Goal: Task Accomplishment & Management: Manage account settings

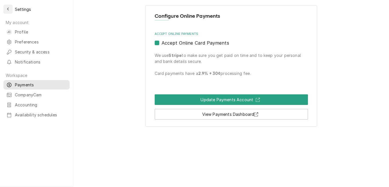
click at [10, 12] on button "Back to previous page" at bounding box center [7, 9] width 9 height 9
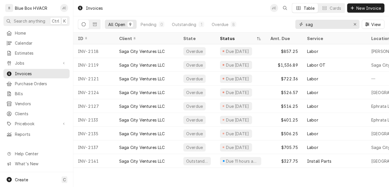
drag, startPoint x: 315, startPoint y: 23, endPoint x: 297, endPoint y: 27, distance: 18.2
click at [297, 27] on div "sag" at bounding box center [327, 24] width 64 height 9
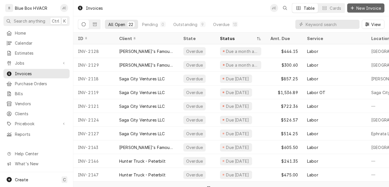
click at [359, 9] on span "New Invoice" at bounding box center [368, 8] width 27 height 6
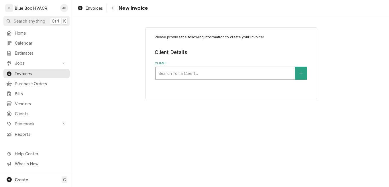
click at [198, 73] on div "Client" at bounding box center [225, 73] width 134 height 10
type input "tur"
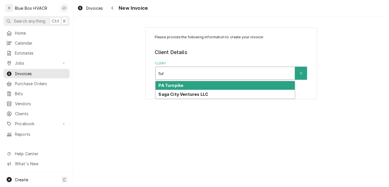
click at [195, 87] on div "PA Turnpike" at bounding box center [225, 85] width 139 height 9
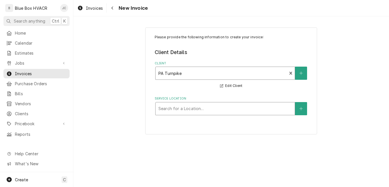
click at [256, 108] on div "Service Location" at bounding box center [225, 109] width 134 height 10
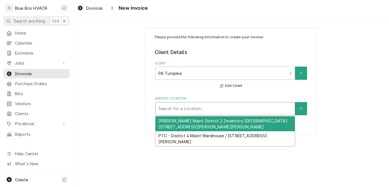
click at [224, 127] on div "Everett Maint District 2 Inventory Pa Turnpike Milepost 154.2 / 1657 Ashcom Rd,…" at bounding box center [225, 124] width 139 height 15
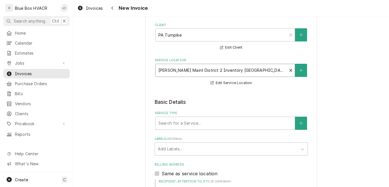
scroll to position [86, 0]
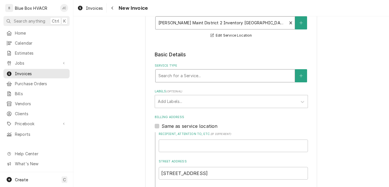
click at [177, 77] on div "Service Type" at bounding box center [225, 76] width 134 height 10
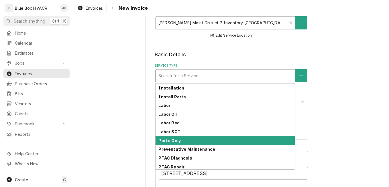
click at [185, 140] on div "Parts Only" at bounding box center [225, 140] width 139 height 9
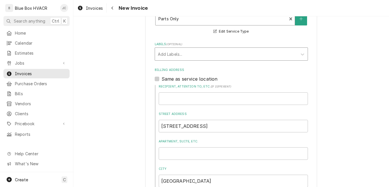
scroll to position [143, 0]
click at [197, 96] on input "Recipient, Attention To, etc. ( if different )" at bounding box center [233, 98] width 149 height 13
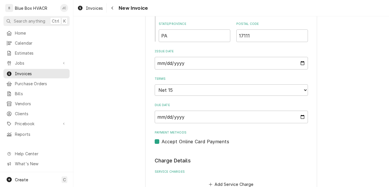
scroll to position [344, 0]
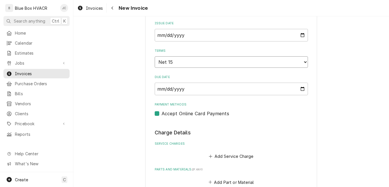
click at [186, 64] on select "Choose payment terms... Same Day Net 7 Net 14 Net 15 Net 21 Net 30 Net 45 Net 6…" at bounding box center [231, 61] width 153 height 11
type textarea "x"
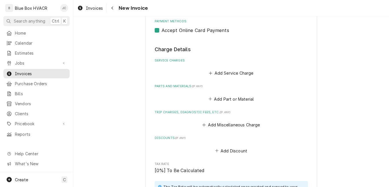
scroll to position [430, 0]
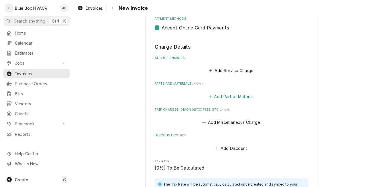
click at [233, 96] on button "Add Part or Material" at bounding box center [230, 97] width 47 height 8
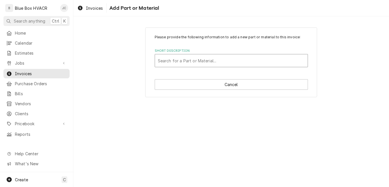
click at [200, 62] on div "Short Description" at bounding box center [231, 61] width 147 height 10
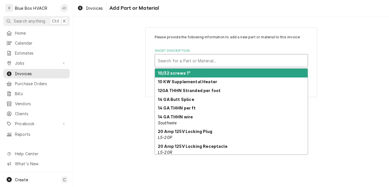
click at [175, 63] on div "Short Description" at bounding box center [231, 61] width 147 height 10
paste input "3845 FAN 12 IN 3-SPEED OSCILLATING TABLE"
type input "3845 FAN 12 IN 3-SPEED OSCILLATING TABLE"
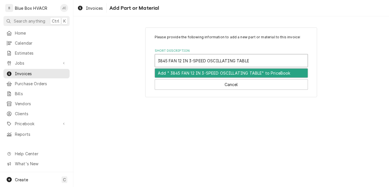
click at [194, 72] on div "Add " 3845 FAN 12 IN 3-SPEED OSCILLATING TABLE" to PriceBook" at bounding box center [231, 73] width 153 height 9
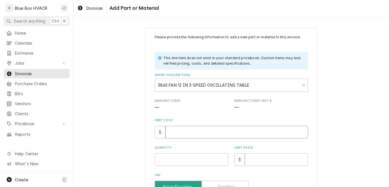
click at [185, 131] on input "Unit Cost" at bounding box center [236, 132] width 143 height 13
type textarea "x"
type input "3"
type textarea "x"
type input "35"
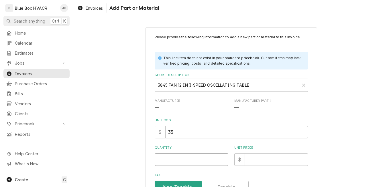
click at [185, 160] on input "Quantity" at bounding box center [192, 160] width 74 height 13
type textarea "x"
type input "8"
click at [253, 160] on input "Unit Price" at bounding box center [276, 160] width 63 height 13
type textarea "x"
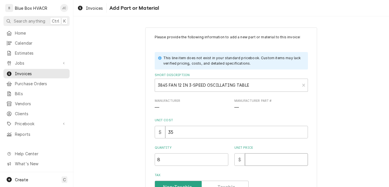
type input "4"
type textarea "x"
type input "46"
type textarea "x"
type input "46.3"
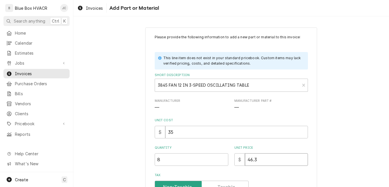
type textarea "x"
type input "46.37"
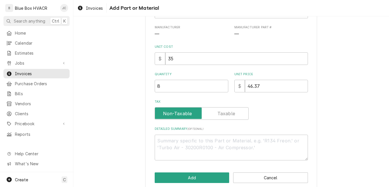
scroll to position [82, 0]
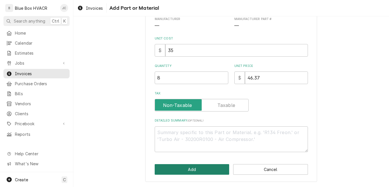
click at [204, 174] on button "Add" at bounding box center [192, 169] width 75 height 11
type textarea "x"
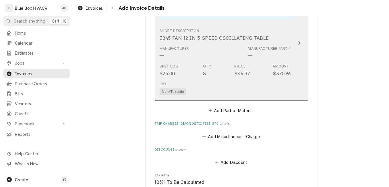
scroll to position [537, 0]
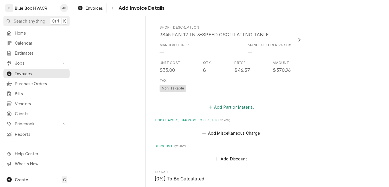
click at [233, 107] on button "Add Part or Material" at bounding box center [230, 107] width 47 height 8
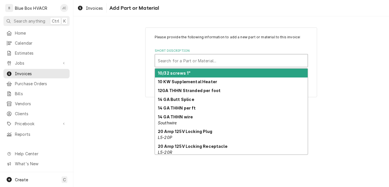
click at [218, 55] on div "Search for a Part or Material..." at bounding box center [231, 60] width 153 height 13
paste input "11298 COIL DEGREASER HVAC NU-BRITE 1 GAL BLUE"
type input "11298 COIL DEGREASER HVAC NU-BRITE 1 GAL BLUE"
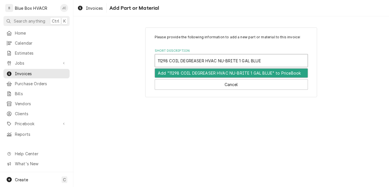
click at [204, 70] on div "Add "11298 COIL DEGREASER HVAC NU-BRITE 1 GAL BLUE" to PriceBook" at bounding box center [231, 73] width 153 height 9
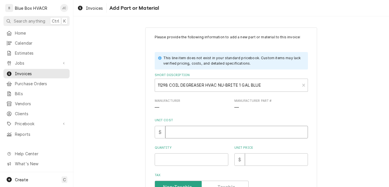
click at [183, 131] on input "Unit Cost" at bounding box center [236, 132] width 143 height 13
type textarea "x"
type input "3"
type textarea "x"
type input "33"
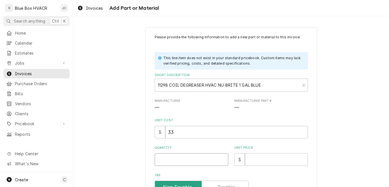
click at [174, 162] on input "Quantity" at bounding box center [192, 160] width 74 height 13
type textarea "x"
type input "1"
click at [274, 160] on input "Unit Price" at bounding box center [276, 160] width 63 height 13
type textarea "x"
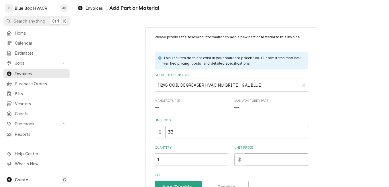
type input "4"
type textarea "x"
type input "49"
type textarea "x"
type input "49.5"
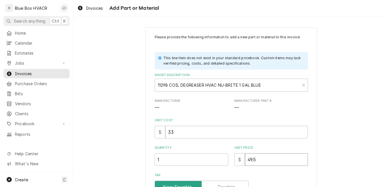
type textarea "x"
type input "49.51"
type textarea "x"
type input "49.5"
drag, startPoint x: 171, startPoint y: 160, endPoint x: 121, endPoint y: 154, distance: 50.2
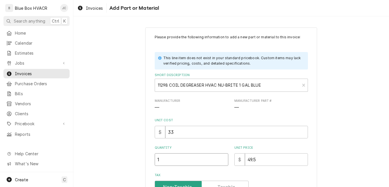
click at [123, 154] on div "Please provide the following information to add a new part or material to this …" at bounding box center [231, 145] width 316 height 247
type textarea "x"
type input "3"
click at [319, 154] on div "Please provide the following information to add a new part or material to this …" at bounding box center [231, 145] width 316 height 247
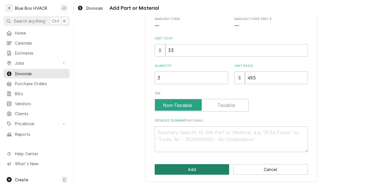
click at [176, 168] on button "Add" at bounding box center [192, 169] width 75 height 11
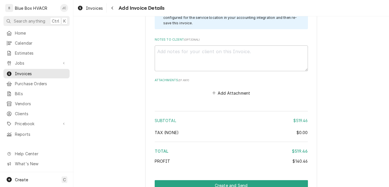
scroll to position [875, 0]
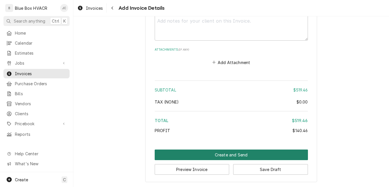
click at [223, 158] on button "Create and Send" at bounding box center [231, 155] width 153 height 11
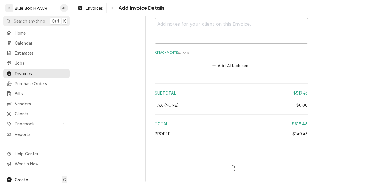
scroll to position [872, 0]
type textarea "x"
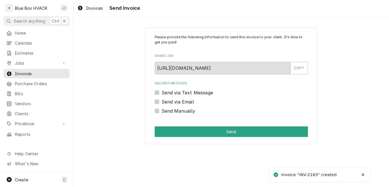
click at [165, 103] on label "Send via Email" at bounding box center [178, 102] width 32 height 7
click at [165, 103] on input "Send via Email" at bounding box center [238, 105] width 153 height 13
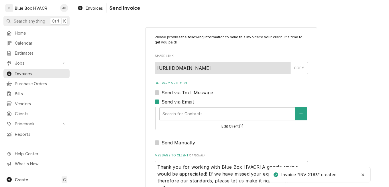
click at [157, 105] on div "Send via Email" at bounding box center [231, 102] width 153 height 7
click at [156, 104] on div "Send via Email" at bounding box center [231, 102] width 153 height 7
click at [162, 102] on label "Send via Email" at bounding box center [178, 102] width 32 height 7
click at [162, 102] on input "Send via Email" at bounding box center [238, 105] width 153 height 13
checkbox input "false"
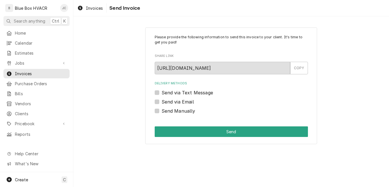
click at [162, 112] on label "Send Manually" at bounding box center [179, 111] width 34 height 7
click at [162, 112] on input "Send Manually" at bounding box center [238, 114] width 153 height 13
checkbox input "true"
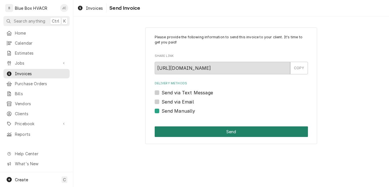
click at [195, 130] on button "Send" at bounding box center [231, 132] width 153 height 11
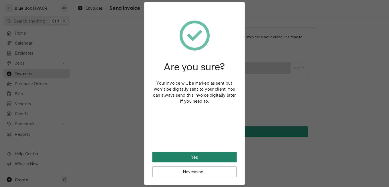
click at [212, 154] on button "Yes" at bounding box center [194, 157] width 84 height 11
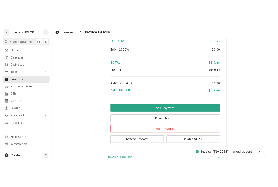
scroll to position [689, 0]
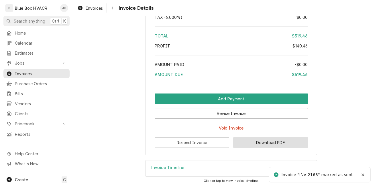
click at [256, 141] on button "Download PDF" at bounding box center [270, 143] width 75 height 11
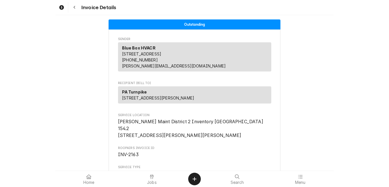
scroll to position [86, 0]
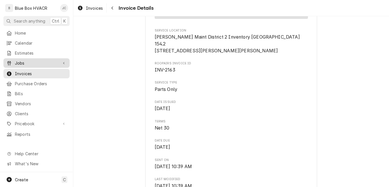
click at [27, 61] on span "Jobs" at bounding box center [36, 63] width 43 height 6
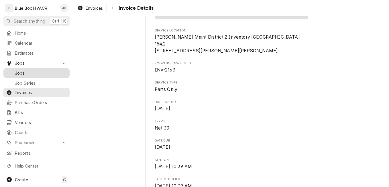
click at [29, 70] on span "Jobs" at bounding box center [41, 73] width 52 height 6
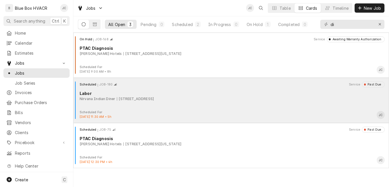
click at [196, 103] on div "Scheduled JOB-180 Service Past Due Labor Nirvana Indian Diner 800 Bustleton Pik…" at bounding box center [231, 96] width 311 height 29
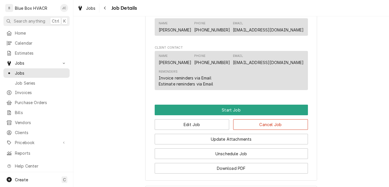
scroll to position [372, 0]
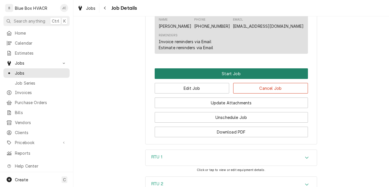
click at [224, 79] on button "Start Job" at bounding box center [231, 73] width 153 height 11
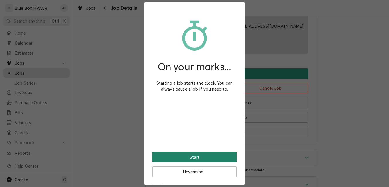
click at [201, 152] on button "Start" at bounding box center [194, 157] width 84 height 11
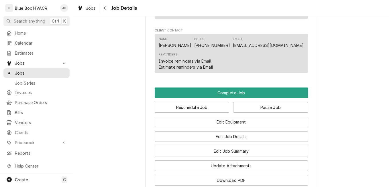
scroll to position [430, 0]
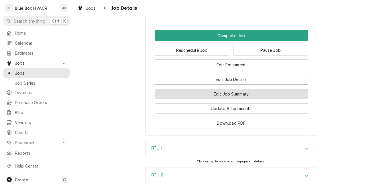
click at [233, 99] on button "Edit Job Summary" at bounding box center [231, 94] width 153 height 11
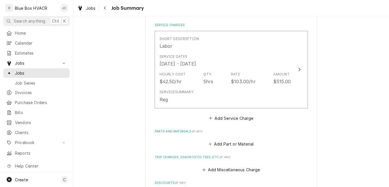
scroll to position [143, 0]
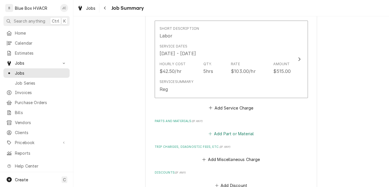
click at [237, 133] on button "Add Part or Material" at bounding box center [230, 134] width 47 height 8
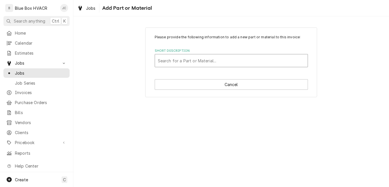
click at [203, 60] on div "Short Description" at bounding box center [231, 61] width 147 height 10
type input "Merv 10 Pleated 20x24x2"
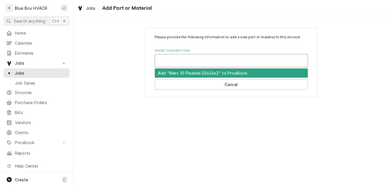
click at [212, 59] on div "Short Description" at bounding box center [231, 61] width 147 height 10
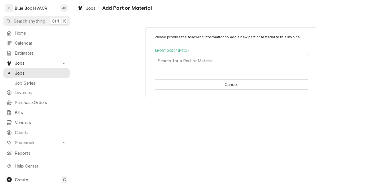
click at [210, 60] on div "Short Description" at bounding box center [231, 61] width 147 height 10
type input "Air Filter Merv 10 Pleated 20x24x2"
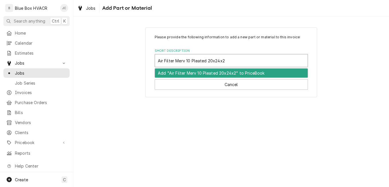
click at [213, 74] on div "Add "Air Filter Merv 10 Pleated 20x24x2" to PriceBook" at bounding box center [231, 73] width 153 height 9
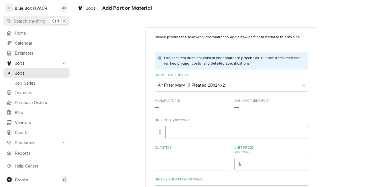
click at [187, 133] on input "Unit Cost ( optional )" at bounding box center [236, 132] width 143 height 13
click at [214, 137] on input "Unit Cost ( optional )" at bounding box center [236, 132] width 143 height 13
type textarea "x"
type input "9"
type textarea "x"
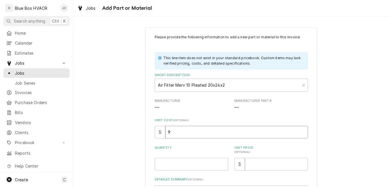
type input "9.2"
type textarea "x"
type input "9.25"
click at [186, 164] on input "Quantity" at bounding box center [192, 164] width 74 height 13
type textarea "x"
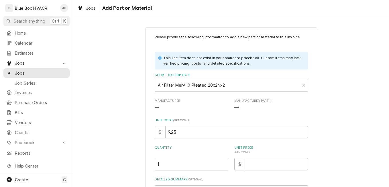
type input "1"
click at [248, 165] on input "Unit Price ( optional )" at bounding box center [276, 164] width 63 height 13
type textarea "x"
type input "1"
type textarea "x"
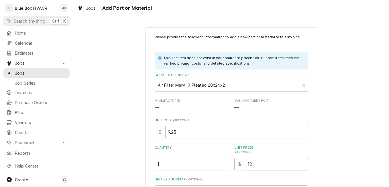
type input "12"
drag, startPoint x: 197, startPoint y: 162, endPoint x: 101, endPoint y: 160, distance: 95.4
click at [145, 162] on div "Please provide the following information to add a new part or material to this …" at bounding box center [231, 135] width 172 height 214
type textarea "x"
type input "8"
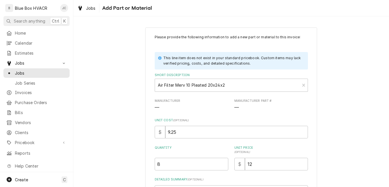
click at [337, 141] on div "Please provide the following information to add a new part or material to this …" at bounding box center [231, 134] width 316 height 224
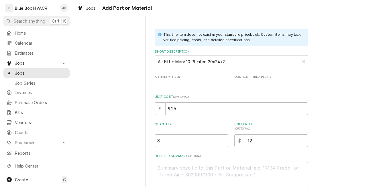
scroll to position [59, 0]
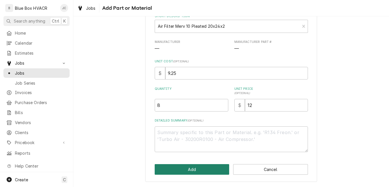
click at [183, 171] on button "Add" at bounding box center [192, 169] width 75 height 11
type textarea "x"
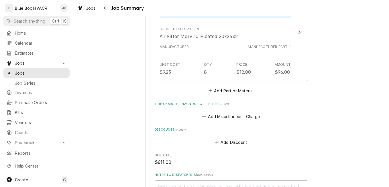
scroll to position [258, 0]
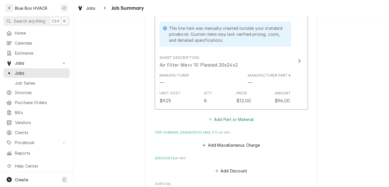
click at [234, 120] on button "Add Part or Material" at bounding box center [230, 119] width 47 height 8
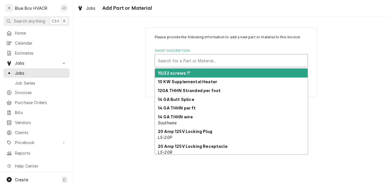
click at [221, 61] on div "Short Description" at bounding box center [231, 61] width 147 height 10
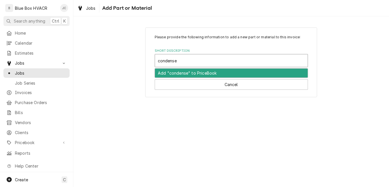
type input "condenser"
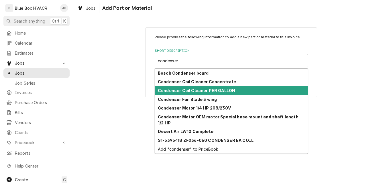
click at [207, 89] on strong "Condenser Coil Cleaner PER GALLON" at bounding box center [196, 90] width 77 height 5
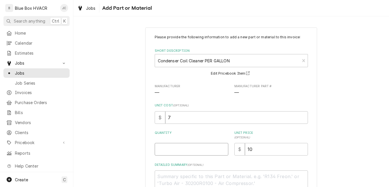
click at [183, 144] on input "Quantity" at bounding box center [192, 149] width 74 height 13
type textarea "x"
type input "2"
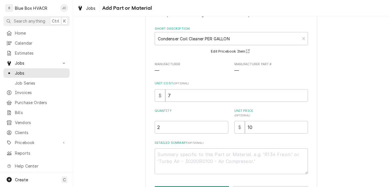
scroll to position [44, 0]
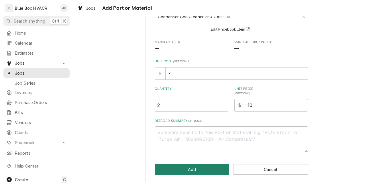
click at [196, 167] on button "Add" at bounding box center [192, 169] width 75 height 11
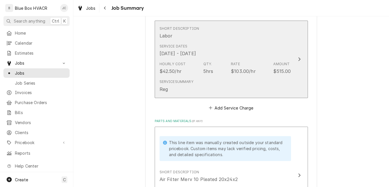
click at [254, 80] on div "Service Summary Reg" at bounding box center [225, 86] width 131 height 18
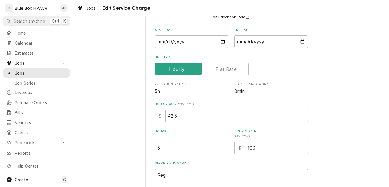
scroll to position [114, 0]
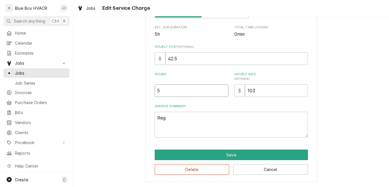
drag, startPoint x: 170, startPoint y: 91, endPoint x: 150, endPoint y: 91, distance: 19.8
click at [156, 91] on input "5" at bounding box center [192, 91] width 74 height 13
type textarea "x"
type input "54"
type textarea "x"
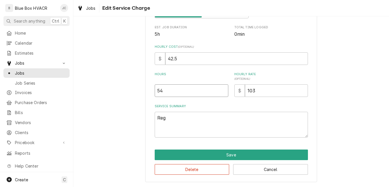
type input "5"
type textarea "x"
type input "4"
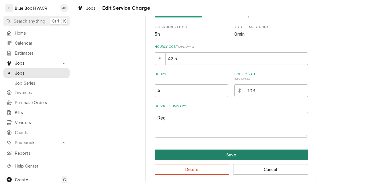
click at [232, 156] on button "Save" at bounding box center [231, 155] width 153 height 11
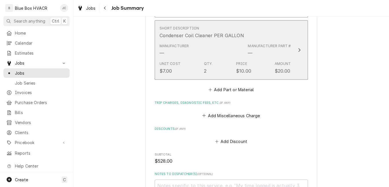
scroll to position [430, 0]
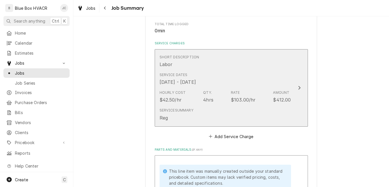
click at [209, 101] on div "4hrs" at bounding box center [208, 100] width 10 height 7
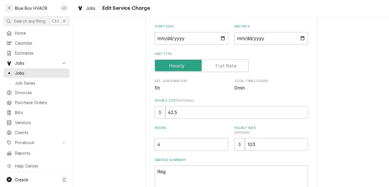
scroll to position [114, 0]
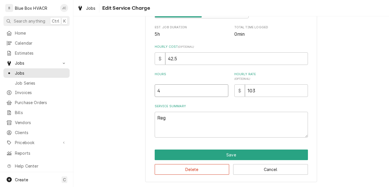
click at [170, 95] on input "4" at bounding box center [192, 91] width 74 height 13
type textarea "x"
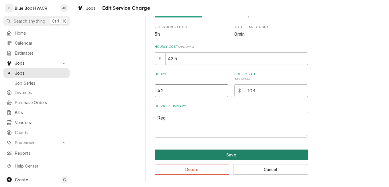
type input "4.2"
click at [205, 153] on button "Save" at bounding box center [231, 155] width 153 height 11
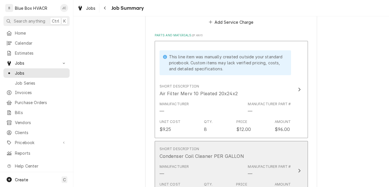
scroll to position [115, 0]
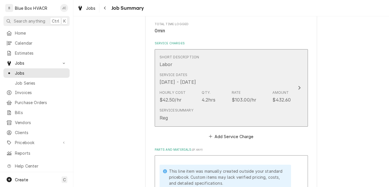
click at [228, 111] on div "Service Summary Reg" at bounding box center [225, 115] width 131 height 18
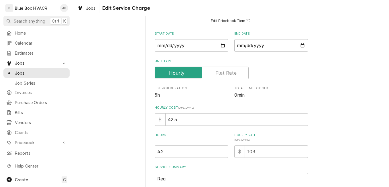
scroll to position [86, 0]
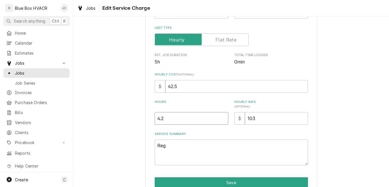
click at [168, 121] on input "4.2" at bounding box center [192, 118] width 74 height 13
type textarea "x"
type input "4.25"
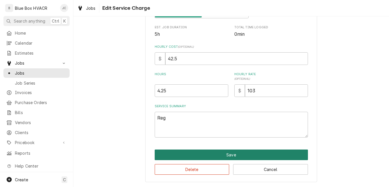
click at [244, 156] on button "Save" at bounding box center [231, 155] width 153 height 11
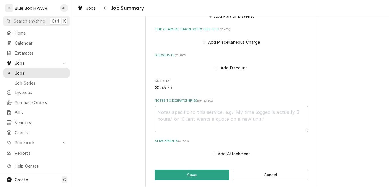
scroll to position [344, 0]
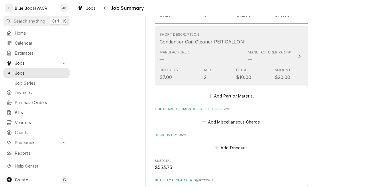
click at [256, 82] on div "Unit Cost $7.00 Qty. 2 Price $10.00 Amount $20.00" at bounding box center [225, 74] width 131 height 18
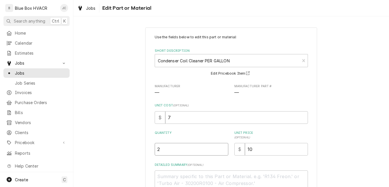
drag, startPoint x: 176, startPoint y: 151, endPoint x: 146, endPoint y: 149, distance: 30.4
click at [147, 151] on div "Use the fields below to edit this part or material: Short Description Condenser…" at bounding box center [231, 135] width 172 height 214
type textarea "x"
type input "1"
type textarea "x"
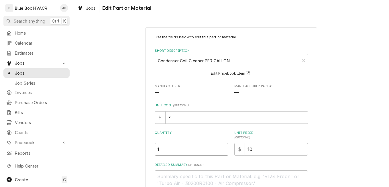
type input "1.7"
type textarea "x"
type input "1.75"
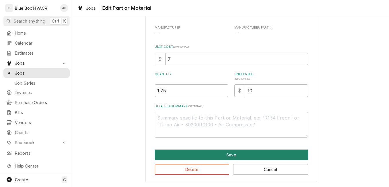
click at [246, 153] on button "Save" at bounding box center [231, 155] width 153 height 11
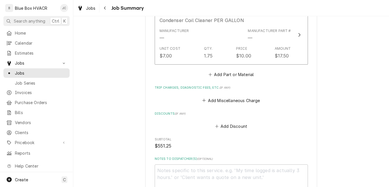
scroll to position [286, 0]
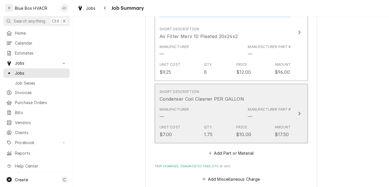
click at [220, 125] on div "Unit Cost $7.00 Qty. 1.75 Price $10.00 Amount $17.50" at bounding box center [225, 132] width 131 height 18
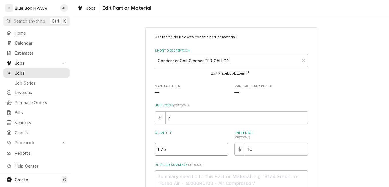
click at [188, 146] on input "1.75" at bounding box center [192, 149] width 74 height 13
type textarea "x"
type input "1.7"
type textarea "x"
type input "1"
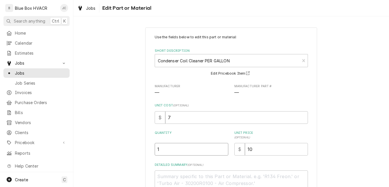
type textarea "x"
type input "1.5"
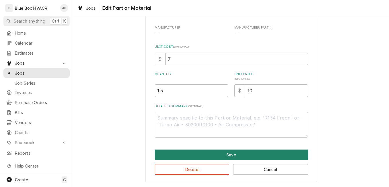
click at [205, 150] on button "Save" at bounding box center [231, 155] width 153 height 11
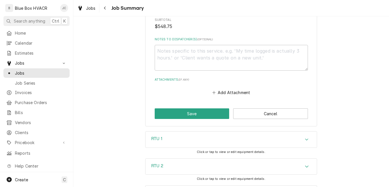
scroll to position [487, 0]
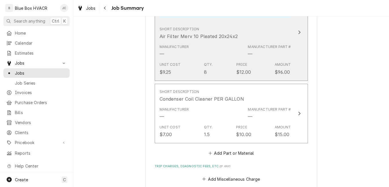
click at [226, 67] on div "Unit Cost $9.25 Qty. 8 Price $12.00 Amount $96.00" at bounding box center [225, 69] width 131 height 18
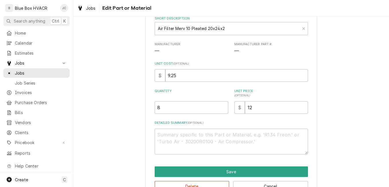
scroll to position [57, 0]
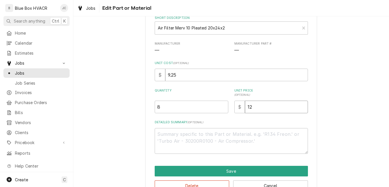
click at [251, 107] on input "12" at bounding box center [276, 107] width 63 height 13
type textarea "x"
type input "1"
type textarea "x"
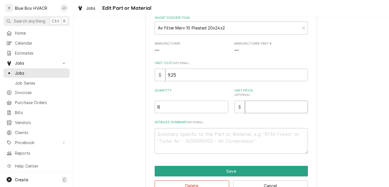
type input "1"
type textarea "x"
type input "11"
type textarea "x"
type input "11.8"
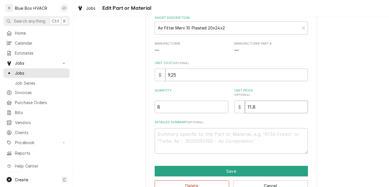
type textarea "x"
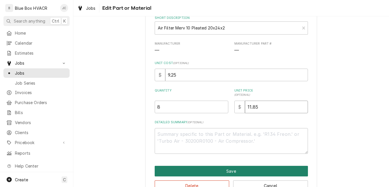
type input "11.85"
click at [242, 173] on button "Save" at bounding box center [231, 171] width 153 height 11
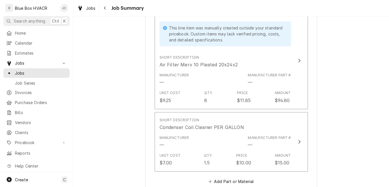
scroll to position [258, 0]
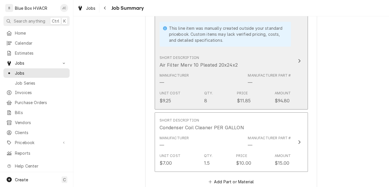
click at [282, 80] on div "Manufacturer Part # —" at bounding box center [269, 79] width 43 height 13
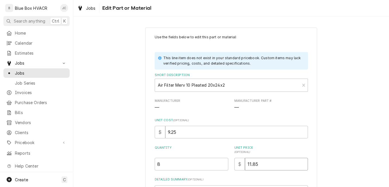
click at [268, 164] on input "11.85" at bounding box center [276, 164] width 63 height 13
type textarea "x"
type input "11.8"
type textarea "x"
type input "11"
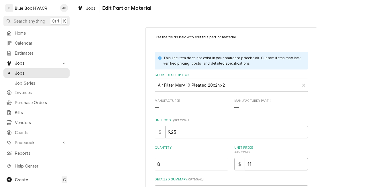
type textarea "x"
type input "1"
type textarea "x"
type input "1"
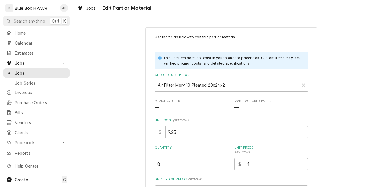
type textarea "x"
type input "12"
type textarea "x"
type input "12.1"
type textarea "x"
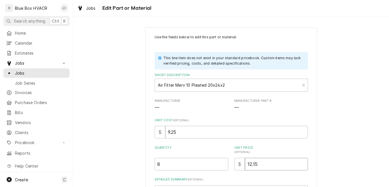
type input "12.15"
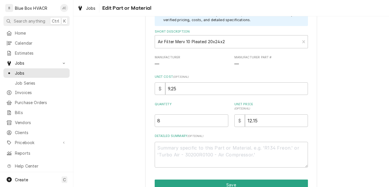
scroll to position [74, 0]
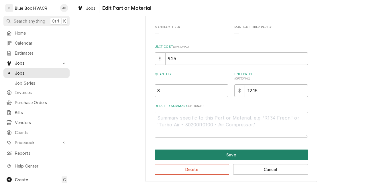
click at [255, 153] on button "Save" at bounding box center [231, 155] width 153 height 11
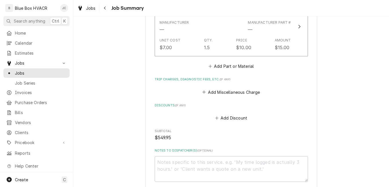
scroll to position [372, 0]
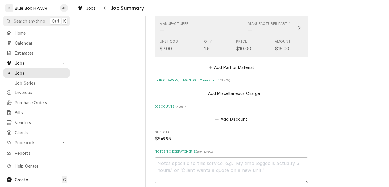
click at [240, 43] on div "Price" at bounding box center [241, 41] width 11 height 5
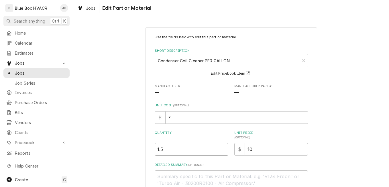
click at [162, 150] on input "1.5" at bounding box center [192, 149] width 74 height 13
type textarea "x"
type input "1.52"
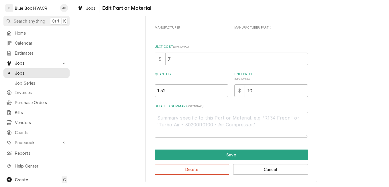
click at [205, 162] on div "Delete Cancel" at bounding box center [231, 167] width 153 height 15
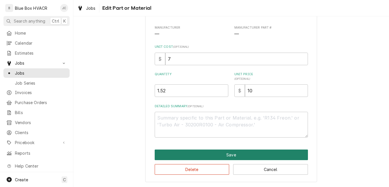
click at [207, 157] on button "Save" at bounding box center [231, 155] width 153 height 11
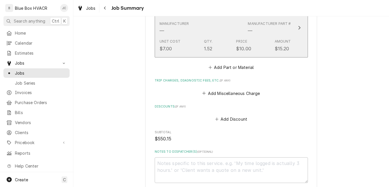
click at [226, 50] on div "Unit Cost $7.00 Qty. 1.52 Price $10.00 Amount $15.20" at bounding box center [225, 46] width 131 height 18
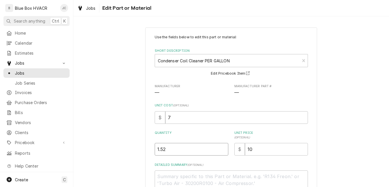
click at [172, 152] on input "1.52" at bounding box center [192, 149] width 74 height 13
type textarea "x"
type input "1.5"
type textarea "x"
type input "1.51"
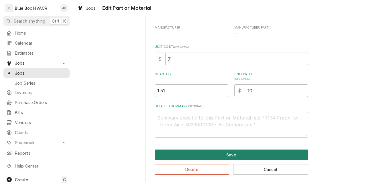
click at [237, 152] on button "Save" at bounding box center [231, 155] width 153 height 11
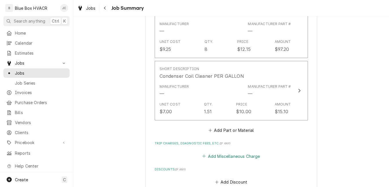
scroll to position [286, 0]
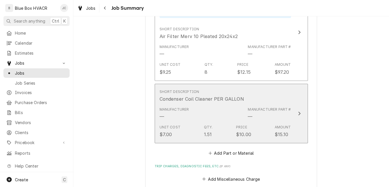
click at [268, 120] on div "Manufacturer Part # —" at bounding box center [269, 113] width 43 height 13
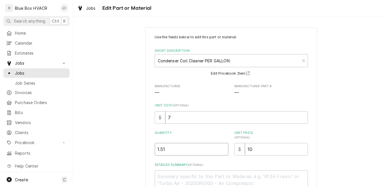
drag, startPoint x: 176, startPoint y: 152, endPoint x: 132, endPoint y: 146, distance: 43.7
click at [133, 147] on div "Use the fields below to edit this part or material: Short Description Condenser…" at bounding box center [231, 134] width 316 height 224
type textarea "x"
type input "2"
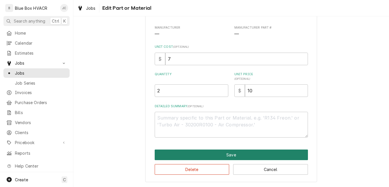
click at [226, 157] on button "Save" at bounding box center [231, 155] width 153 height 11
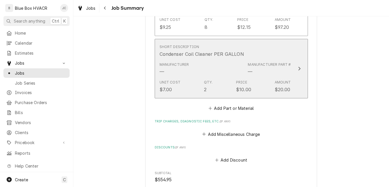
scroll to position [372, 0]
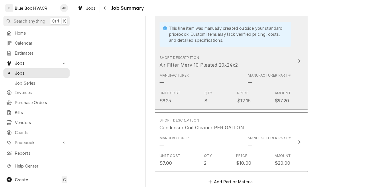
click at [229, 74] on div "Manufacturer — Manufacturer Part # —" at bounding box center [225, 80] width 131 height 18
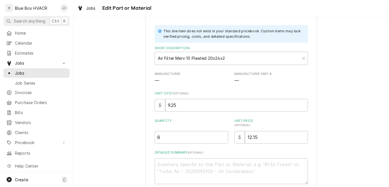
scroll to position [74, 0]
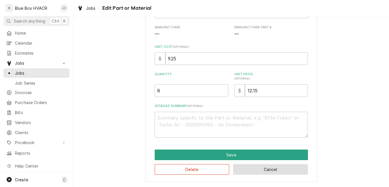
click at [262, 166] on button "Cancel" at bounding box center [270, 169] width 75 height 11
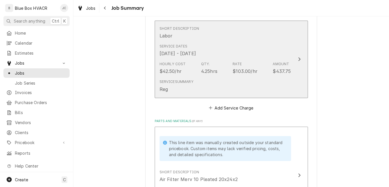
click at [214, 73] on div "4.25hrs" at bounding box center [209, 71] width 16 height 7
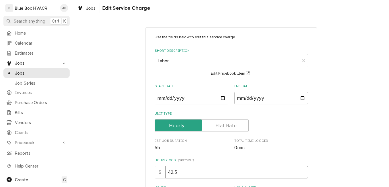
click at [189, 170] on input "42.5" at bounding box center [236, 172] width 143 height 13
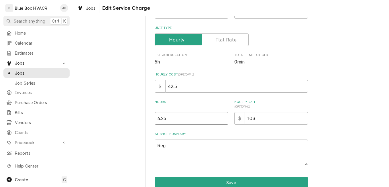
drag, startPoint x: 178, startPoint y: 121, endPoint x: 127, endPoint y: 113, distance: 51.1
click at [128, 113] on div "Use the fields below to edit this service charge Short Description Labor Edit P…" at bounding box center [231, 75] width 316 height 279
type textarea "x"
type input "5"
click at [364, 129] on div "Use the fields below to edit this service charge Short Description Labor Edit P…" at bounding box center [231, 75] width 316 height 279
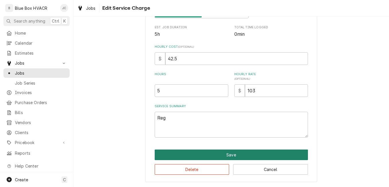
click at [241, 154] on button "Save" at bounding box center [231, 155] width 153 height 11
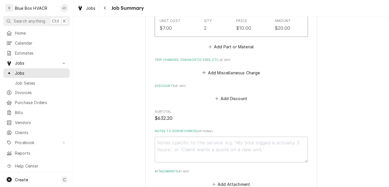
scroll to position [401, 0]
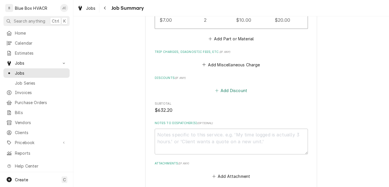
click at [226, 89] on button "Add Discount" at bounding box center [231, 91] width 34 height 8
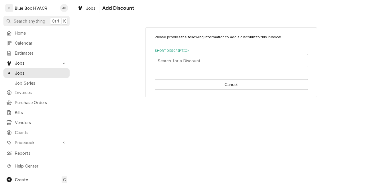
click at [203, 63] on div "Short Description" at bounding box center [231, 61] width 147 height 10
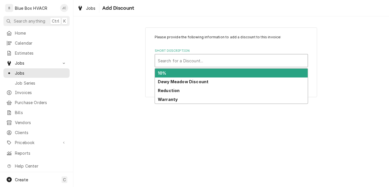
click at [187, 74] on div "10%" at bounding box center [231, 73] width 153 height 9
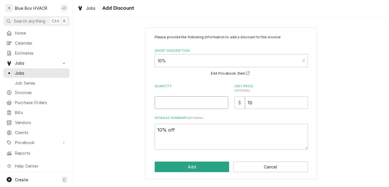
click at [183, 106] on input "Quantity" at bounding box center [192, 103] width 74 height 13
click at [202, 106] on input "Quantity" at bounding box center [192, 103] width 74 height 13
type textarea "x"
type input "1"
click at [239, 100] on div "$ 10" at bounding box center [271, 103] width 74 height 13
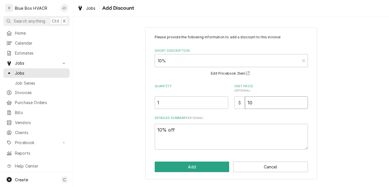
type textarea "x"
type input "5"
type textarea "x"
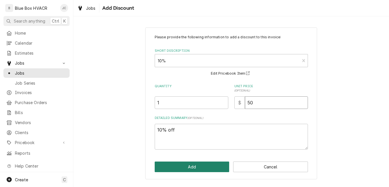
type input "50"
click at [199, 164] on button "Add" at bounding box center [192, 167] width 75 height 11
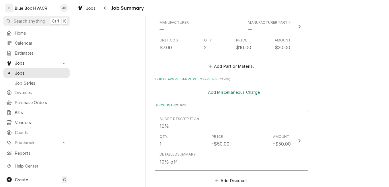
scroll to position [401, 0]
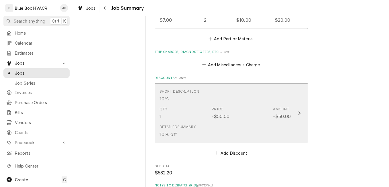
click at [257, 118] on div "Qty. 1 Price -$50.00 Amount -$50.00" at bounding box center [225, 114] width 131 height 18
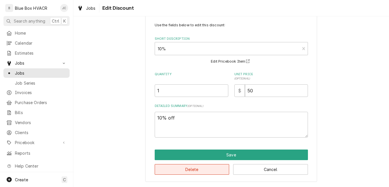
click at [212, 167] on button "Delete" at bounding box center [192, 169] width 75 height 11
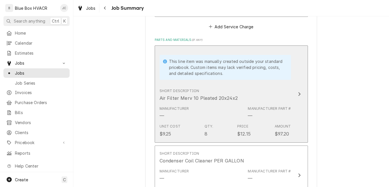
scroll to position [172, 0]
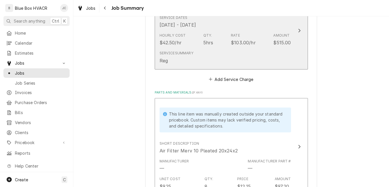
click at [238, 53] on div "Service Summary Reg" at bounding box center [225, 57] width 131 height 18
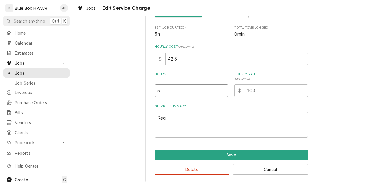
drag, startPoint x: 176, startPoint y: 89, endPoint x: 151, endPoint y: 89, distance: 24.9
click at [151, 89] on div "Use the fields below to edit this service charge Short Description Start Date 2…" at bounding box center [231, 54] width 172 height 258
type textarea "x"
type input "4"
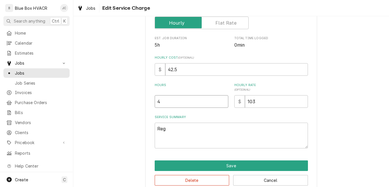
scroll to position [0, 0]
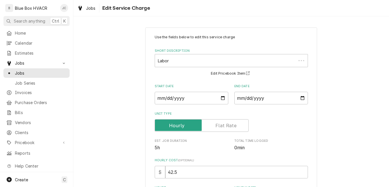
type textarea "x"
type input "4.7"
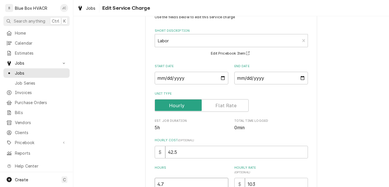
type textarea "x"
type input "4.75"
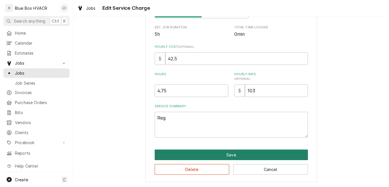
click at [238, 158] on button "Save" at bounding box center [231, 155] width 153 height 11
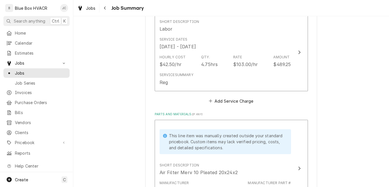
scroll to position [143, 0]
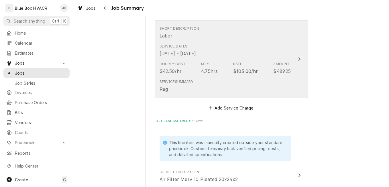
click at [209, 81] on div "Service Summary Reg" at bounding box center [225, 86] width 131 height 18
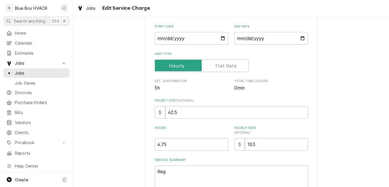
scroll to position [86, 0]
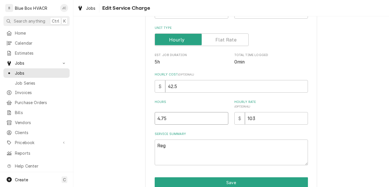
drag, startPoint x: 175, startPoint y: 119, endPoint x: 150, endPoint y: 117, distance: 25.8
click at [155, 119] on input "4.75" at bounding box center [192, 118] width 74 height 13
type textarea "x"
type input "4"
type textarea "x"
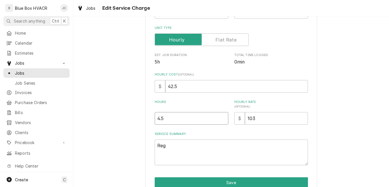
type input "4.5"
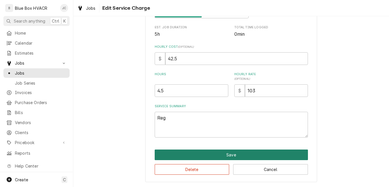
click at [258, 157] on button "Save" at bounding box center [231, 155] width 153 height 11
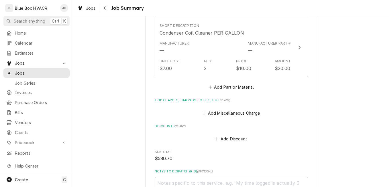
scroll to position [315, 0]
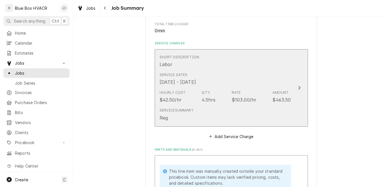
click at [206, 107] on div "Service Summary Reg" at bounding box center [225, 115] width 131 height 18
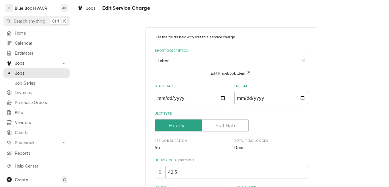
scroll to position [86, 0]
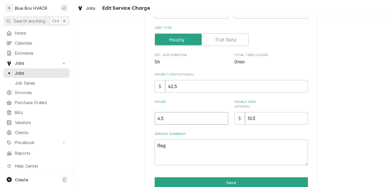
drag, startPoint x: 166, startPoint y: 121, endPoint x: 134, endPoint y: 116, distance: 32.0
click at [136, 117] on div "Use the fields below to edit this service charge Short Description Labor Edit P…" at bounding box center [231, 75] width 316 height 279
type textarea "x"
type input "5"
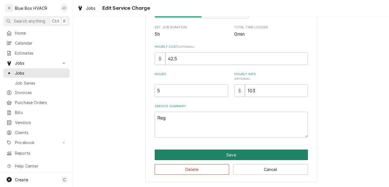
click at [225, 156] on button "Save" at bounding box center [231, 155] width 153 height 11
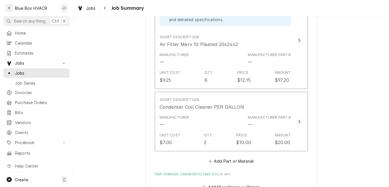
scroll to position [315, 0]
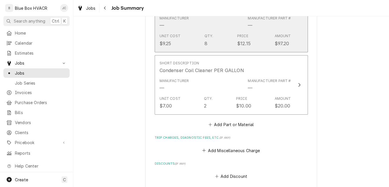
click at [253, 40] on div "Unit Cost $9.25 Qty. 8 Price $12.15 Amount $97.20" at bounding box center [225, 40] width 131 height 18
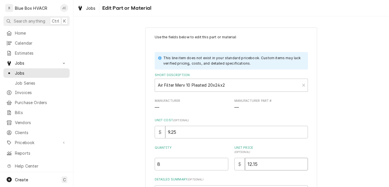
drag, startPoint x: 263, startPoint y: 163, endPoint x: 225, endPoint y: 163, distance: 37.8
click at [225, 163] on div "Quantity 8 Unit Price ( optional ) $ 12.15" at bounding box center [231, 158] width 153 height 25
type textarea "x"
type input "1"
type textarea "x"
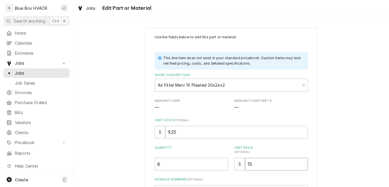
type input "15"
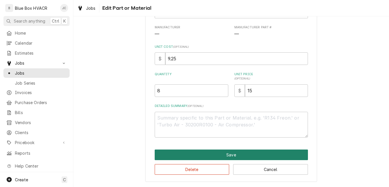
click at [206, 152] on button "Save" at bounding box center [231, 155] width 153 height 11
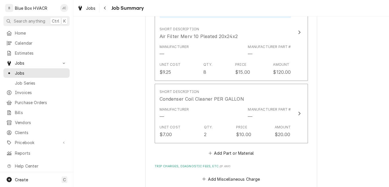
scroll to position [172, 0]
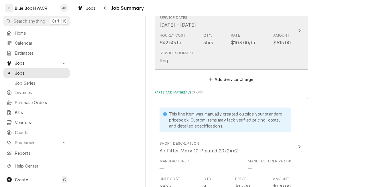
click at [209, 65] on div "Service Summary Reg" at bounding box center [225, 57] width 131 height 18
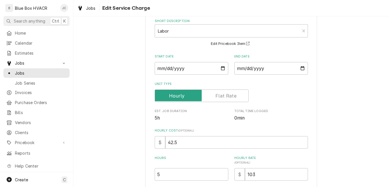
scroll to position [57, 0]
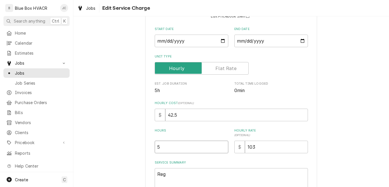
drag, startPoint x: 178, startPoint y: 148, endPoint x: 146, endPoint y: 146, distance: 32.5
click at [146, 146] on div "Use the fields below to edit this service charge Short Description Labor Edit P…" at bounding box center [231, 104] width 172 height 269
type textarea "x"
type input "4"
click at [220, 71] on label "Unit Type" at bounding box center [202, 68] width 94 height 13
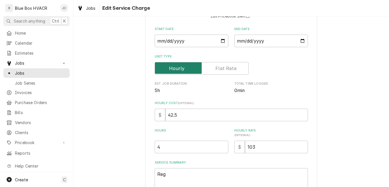
click at [220, 71] on input "Unit Type" at bounding box center [201, 68] width 89 height 13
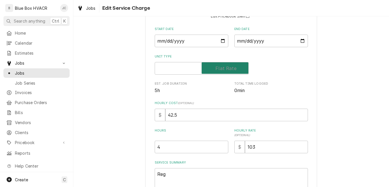
checkbox input "true"
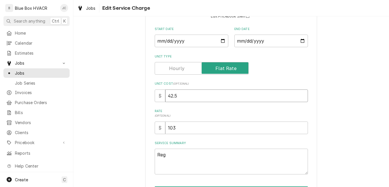
click at [186, 95] on input "42.5" at bounding box center [236, 96] width 143 height 13
type textarea "x"
type input "42"
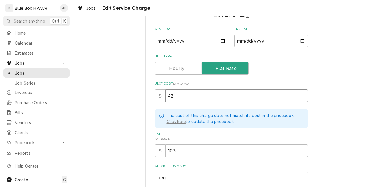
type textarea "x"
type input "4"
type textarea "x"
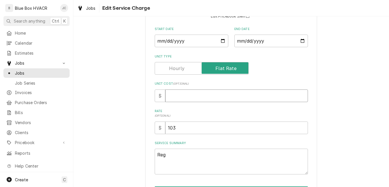
type textarea "x"
type input "2"
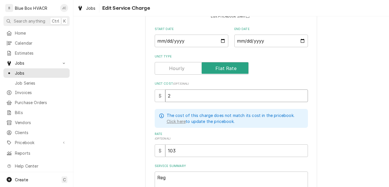
type textarea "x"
type input "25"
type textarea "x"
type input "255"
click at [226, 139] on label "Rate ( optional )" at bounding box center [231, 136] width 153 height 9
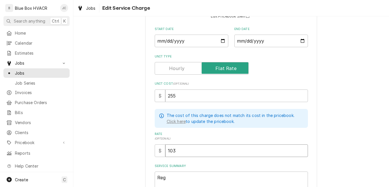
click at [226, 145] on input "103" at bounding box center [236, 151] width 143 height 13
drag, startPoint x: 189, startPoint y: 150, endPoint x: 162, endPoint y: 147, distance: 26.8
click at [162, 147] on div "$ 103" at bounding box center [231, 151] width 153 height 13
type textarea "x"
type input "4"
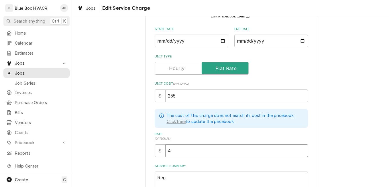
type textarea "x"
type input "46"
type textarea "x"
type input "463"
type textarea "x"
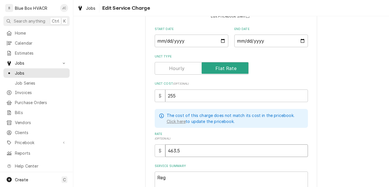
type input "463.5"
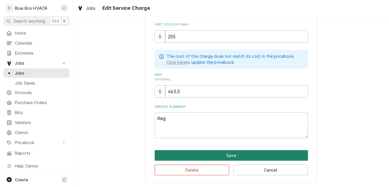
click at [199, 152] on button "Save" at bounding box center [231, 155] width 153 height 11
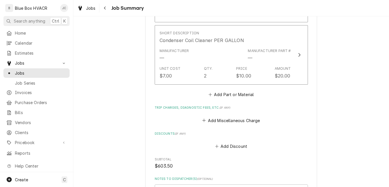
scroll to position [344, 0]
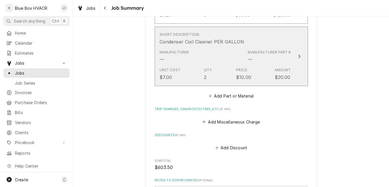
click at [248, 74] on div "$10.00" at bounding box center [243, 77] width 15 height 7
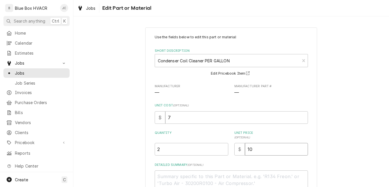
drag, startPoint x: 258, startPoint y: 148, endPoint x: 239, endPoint y: 150, distance: 19.0
click at [239, 150] on div "$ 10" at bounding box center [271, 149] width 74 height 13
type textarea "x"
type input "1"
type textarea "x"
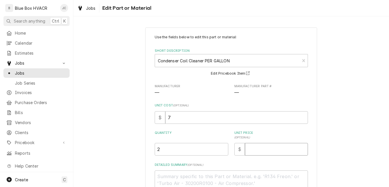
type textarea "x"
type input "1"
type textarea "x"
type input "15"
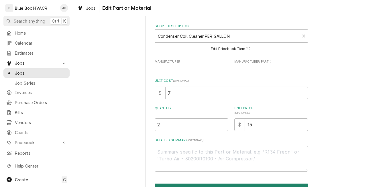
scroll to position [59, 0]
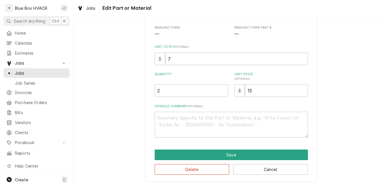
click at [242, 161] on div "Delete Cancel" at bounding box center [231, 167] width 153 height 15
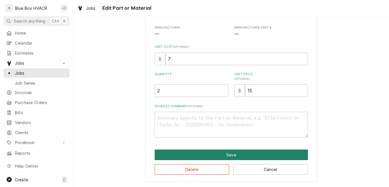
click at [244, 158] on button "Save" at bounding box center [231, 155] width 153 height 11
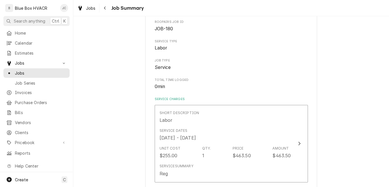
scroll to position [344, 0]
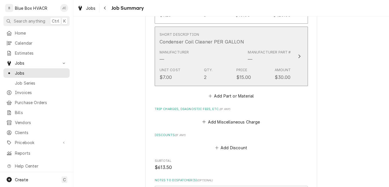
click at [261, 76] on div "Unit Cost $7.00 Qty. 2 Price $15.00 Amount $30.00" at bounding box center [225, 74] width 131 height 18
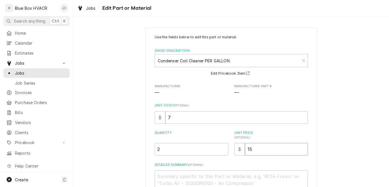
click at [254, 151] on input "15" at bounding box center [276, 149] width 63 height 13
type textarea "x"
type input "1"
type textarea "x"
type input "14"
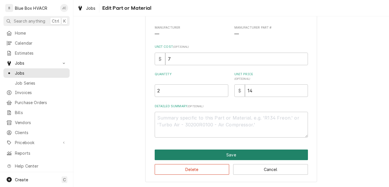
click at [243, 152] on button "Save" at bounding box center [231, 155] width 153 height 11
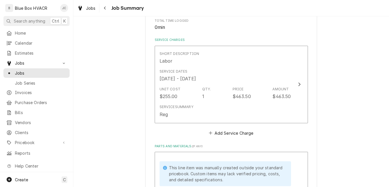
scroll to position [115, 0]
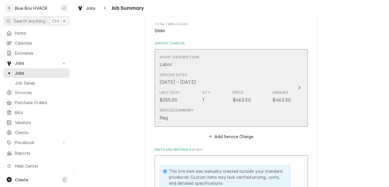
click at [212, 111] on div "Service Summary Reg" at bounding box center [225, 115] width 131 height 18
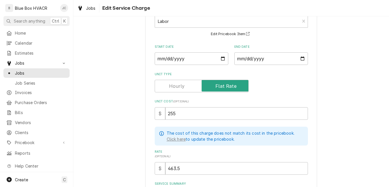
scroll to position [115, 0]
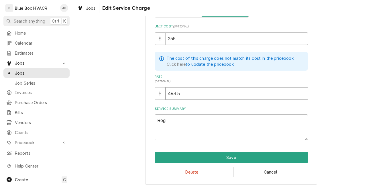
click at [206, 94] on input "463.5" at bounding box center [236, 93] width 143 height 13
type textarea "x"
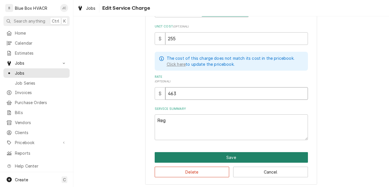
type input "463"
click at [220, 154] on button "Save" at bounding box center [231, 157] width 153 height 11
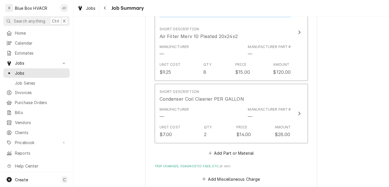
scroll to position [401, 0]
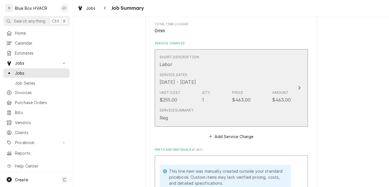
click at [263, 88] on div "Service Dates Aug 13, 2025 - Aug 14, 2025" at bounding box center [225, 79] width 131 height 18
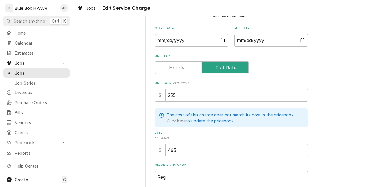
scroll to position [86, 0]
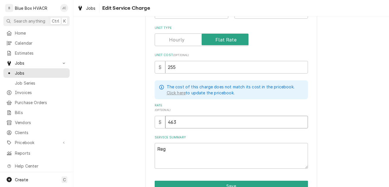
click at [187, 122] on input "463" at bounding box center [236, 122] width 143 height 13
type textarea "x"
type input "463.2"
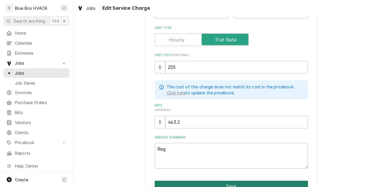
click at [242, 182] on button "Save" at bounding box center [231, 186] width 153 height 11
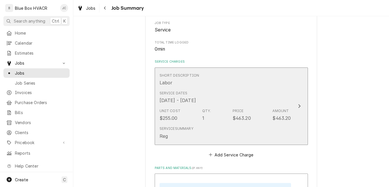
scroll to position [86, 0]
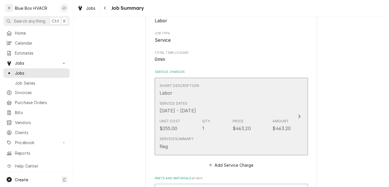
click at [228, 107] on div "Service Dates Aug 13, 2025 - Aug 14, 2025" at bounding box center [225, 108] width 131 height 18
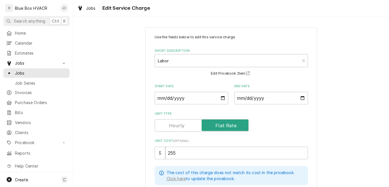
scroll to position [86, 0]
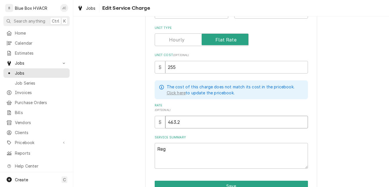
click at [207, 123] on input "463.2" at bounding box center [236, 122] width 143 height 13
type textarea "x"
type input "463"
type textarea "x"
type input "463.1"
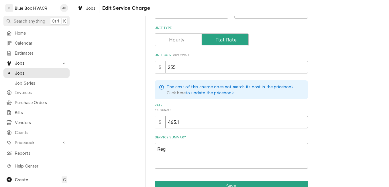
type textarea "x"
type input "463.15"
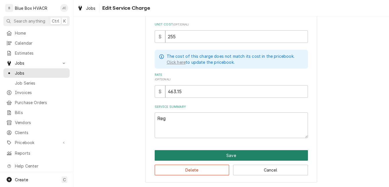
click at [226, 154] on button "Save" at bounding box center [231, 155] width 153 height 11
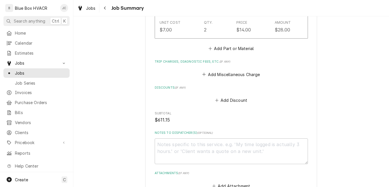
scroll to position [401, 0]
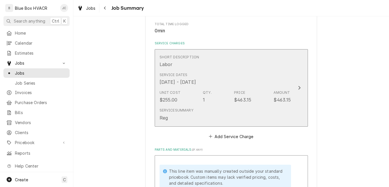
click at [233, 114] on div "Service Summary Reg" at bounding box center [225, 115] width 131 height 18
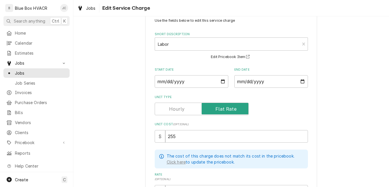
scroll to position [86, 0]
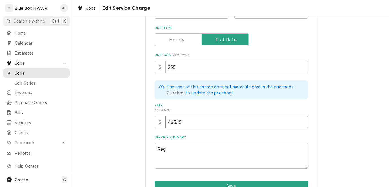
click at [188, 122] on input "463.15" at bounding box center [236, 122] width 143 height 13
type textarea "x"
type input "463.1"
type textarea "x"
type input "463.12"
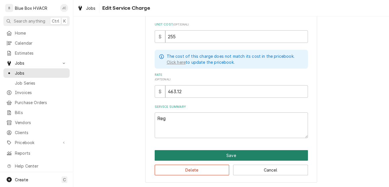
click at [211, 158] on button "Save" at bounding box center [231, 155] width 153 height 11
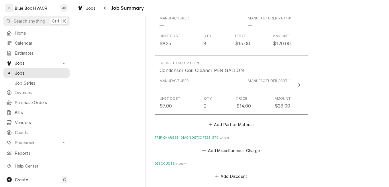
scroll to position [430, 0]
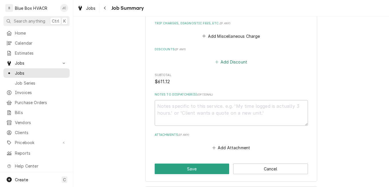
click at [234, 63] on button "Add Discount" at bounding box center [231, 62] width 34 height 8
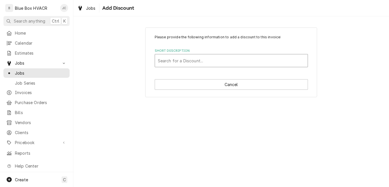
click at [211, 60] on div "Short Description" at bounding box center [231, 61] width 147 height 10
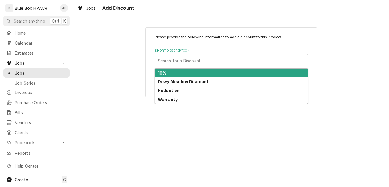
click at [201, 73] on div "10%" at bounding box center [231, 73] width 153 height 9
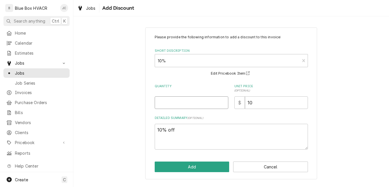
click at [196, 99] on input "Quantity" at bounding box center [192, 103] width 74 height 13
type textarea "x"
type input "6"
drag, startPoint x: 261, startPoint y: 102, endPoint x: 243, endPoint y: 104, distance: 18.2
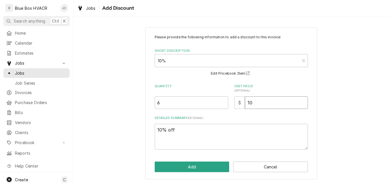
click at [243, 104] on div "$ 10" at bounding box center [271, 103] width 74 height 13
type textarea "x"
type input "6"
type textarea "x"
type input "61"
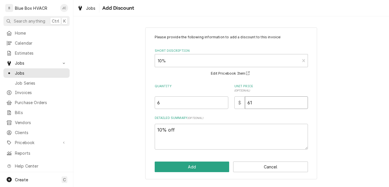
type textarea "x"
type input "611"
type textarea "x"
type input "611.1"
type textarea "x"
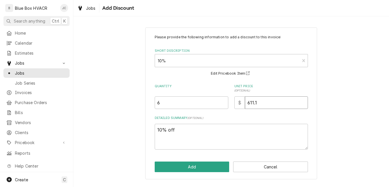
type input "611.12"
click at [252, 103] on input "611.12" at bounding box center [276, 103] width 63 height 13
type textarea "x"
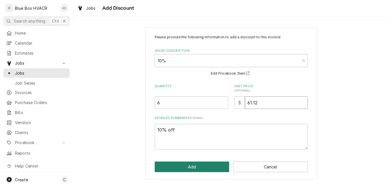
type input "61.12"
click at [215, 164] on button "Add" at bounding box center [192, 167] width 75 height 11
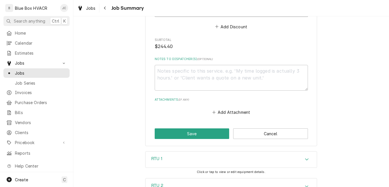
scroll to position [458, 0]
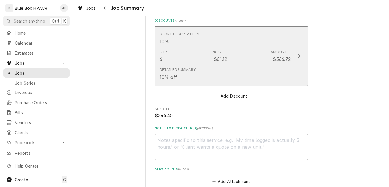
click at [249, 68] on div "Detailed Summary 10% off" at bounding box center [225, 74] width 131 height 18
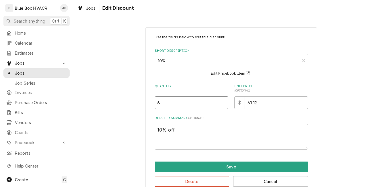
drag, startPoint x: 168, startPoint y: 100, endPoint x: 129, endPoint y: 97, distance: 38.2
click at [132, 98] on div "Use the fields below to edit this discount: Short Description 10% Edit Priceboo…" at bounding box center [231, 110] width 316 height 177
type textarea "x"
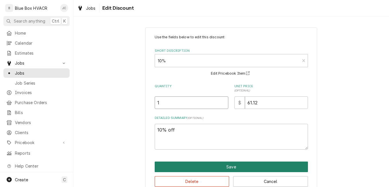
type input "1"
click at [195, 163] on button "Save" at bounding box center [231, 167] width 153 height 11
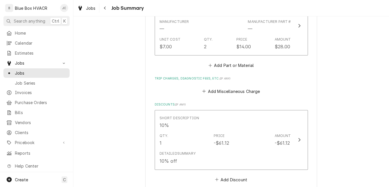
scroll to position [372, 0]
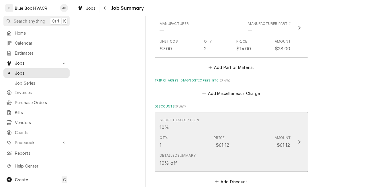
click at [237, 128] on div "Short Description 10%" at bounding box center [225, 124] width 131 height 18
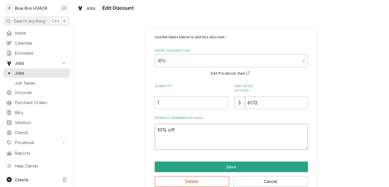
click at [202, 137] on textarea "10% off" at bounding box center [231, 137] width 153 height 26
type textarea "x"
type textarea "10% off"
type textarea "x"
type textarea "10% off N"
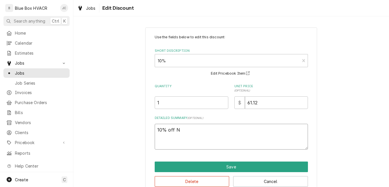
type textarea "x"
type textarea "10% off Ne"
type textarea "x"
type textarea "10% off N"
type textarea "x"
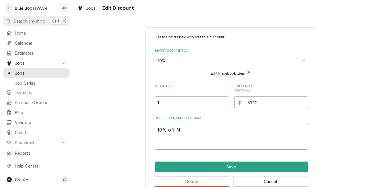
type textarea "10% off"
type textarea "x"
type textarea "10% off F"
type textarea "x"
type textarea "10% off Fi"
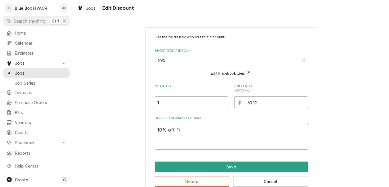
type textarea "x"
type textarea "10% off Fis"
type textarea "x"
type textarea "10% off Fisr"
type textarea "x"
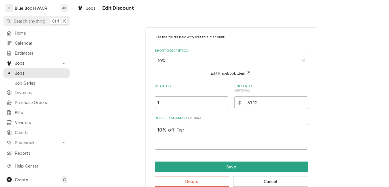
type textarea "10% off Fisrt"
type textarea "x"
type textarea "10% off Fisrt"
type textarea "x"
type textarea "10% off Fisrt"
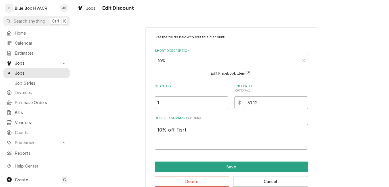
type textarea "x"
type textarea "10% off Fisr"
type textarea "x"
type textarea "10% off Fis"
type textarea "x"
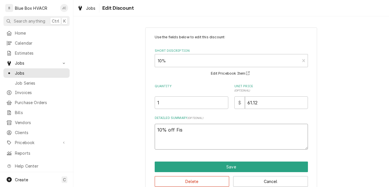
type textarea "10% off Fi"
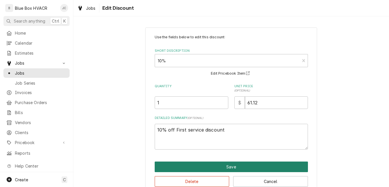
click at [222, 163] on button "Save" at bounding box center [231, 167] width 153 height 11
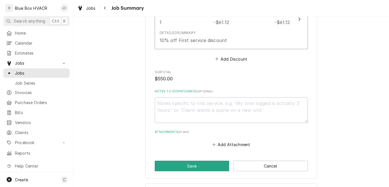
scroll to position [544, 0]
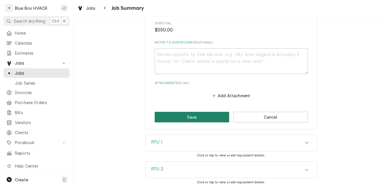
click at [200, 117] on button "Save" at bounding box center [192, 117] width 75 height 11
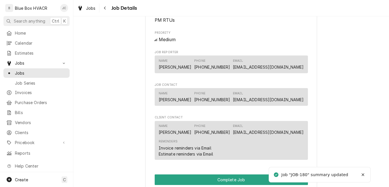
scroll to position [430, 0]
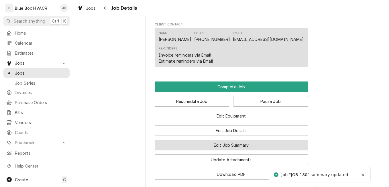
click at [236, 150] on button "Edit Job Summary" at bounding box center [231, 145] width 153 height 11
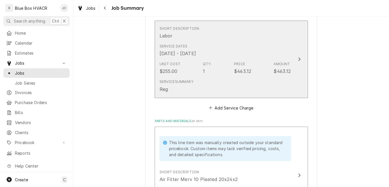
click at [206, 91] on div "Service Summary Reg" at bounding box center [225, 86] width 131 height 18
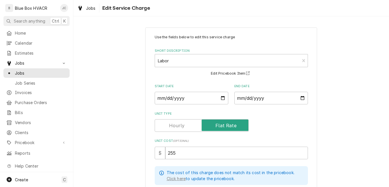
drag, startPoint x: 178, startPoint y: 115, endPoint x: 169, endPoint y: 117, distance: 9.4
click at [169, 117] on div "Unit Type" at bounding box center [231, 122] width 153 height 20
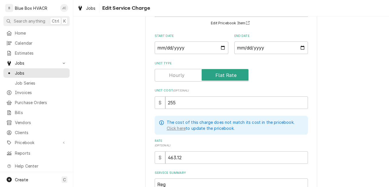
scroll to position [115, 0]
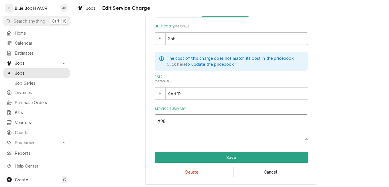
drag, startPoint x: 185, startPoint y: 120, endPoint x: 126, endPoint y: 118, distance: 59.1
click at [131, 120] on div "Use the fields below to edit this service charge Short Description Labor Edit P…" at bounding box center [231, 49] width 316 height 282
type textarea "x"
type textarea "A"
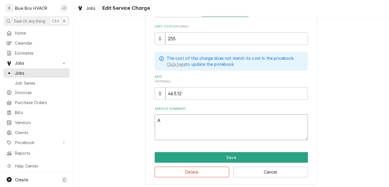
type textarea "x"
type textarea "Ar"
type textarea "x"
type textarea "Arri"
type textarea "x"
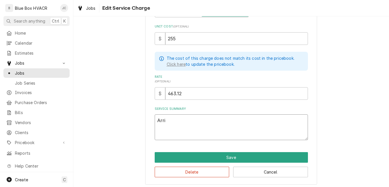
type textarea "Arriv"
type textarea "x"
type textarea "Arrive"
type textarea "x"
type textarea "Arrived"
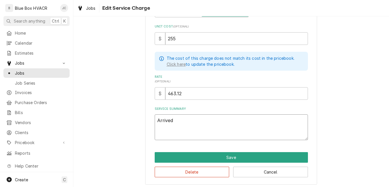
type textarea "x"
type textarea "Arrived"
type textarea "x"
type textarea "Arrived i"
type textarea "x"
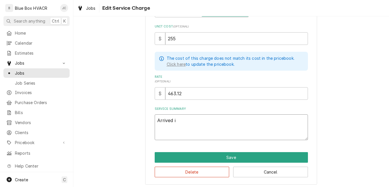
type textarea "Arrived"
type textarea "x"
type textarea "Arrived o"
type textarea "x"
type textarea "Arrived on"
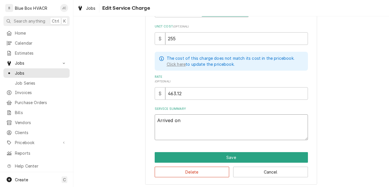
type textarea "x"
type textarea "Arrived on"
type textarea "x"
type textarea "Arrived on s"
type textarea "x"
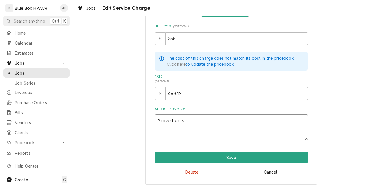
type textarea "Arrived on si"
type textarea "x"
type textarea "Arrived on sit"
type textarea "x"
type textarea "Arrived on site"
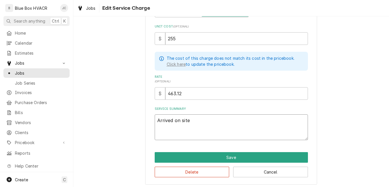
type textarea "x"
type textarea "Arrived on site"
type textarea "x"
type textarea "Arrived on site a"
type textarea "x"
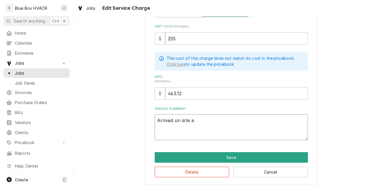
type textarea "Arrived on site an"
type textarea "x"
type textarea "Arrived on site and"
type textarea "x"
type textarea "Arrived on site and a"
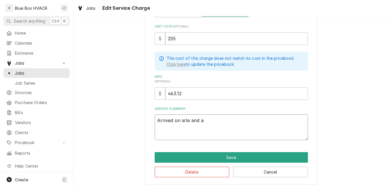
type textarea "x"
type textarea "Arrived on site and ac"
type textarea "x"
type textarea "Arrived on site and acc"
type textarea "x"
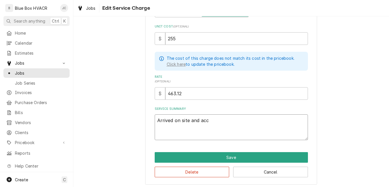
type textarea "Arrived on site and acce"
type textarea "x"
type textarea "Arrived on site and acces"
type textarea "x"
type textarea "Arrived on site and access"
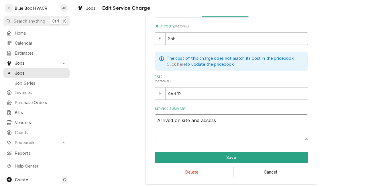
type textarea "x"
type textarea "Arrived on site and acces"
type textarea "x"
type textarea "Arrived on site and acce"
type textarea "x"
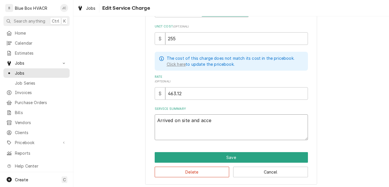
type textarea "Arrived on site and acc"
type textarea "x"
type textarea "Arrived on site and ac"
type textarea "x"
type textarea "Arrived on site and a"
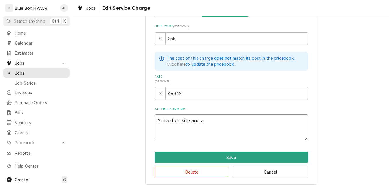
type textarea "x"
type textarea "Arrived on site and"
type textarea "x"
type textarea "Arrived on site and"
type textarea "x"
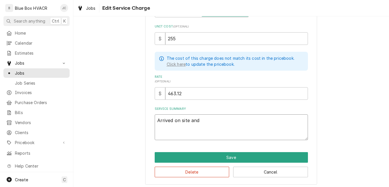
type textarea "Arrived on site an"
type textarea "x"
type textarea "Arrived on site a"
type textarea "x"
type textarea "Arrived on site"
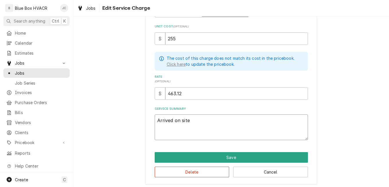
type textarea "x"
type textarea "Arrived on site"
type textarea "x"
type textarea "Arrived on sit"
type textarea "x"
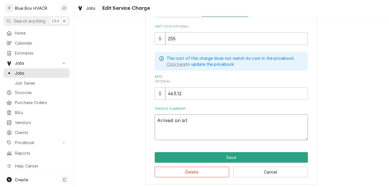
type textarea "Arrived on si"
type textarea "x"
type textarea "Arrived on s"
type textarea "x"
type textarea "Arrived on"
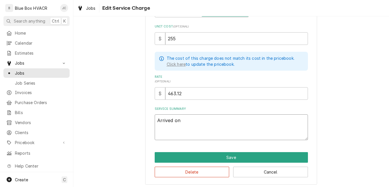
type textarea "x"
type textarea "Arrived on"
type textarea "x"
type textarea "Arrived o"
type textarea "x"
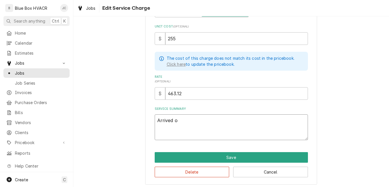
type textarea "Arrived"
type textarea "x"
type textarea "Arrived"
type textarea "x"
type textarea "Arrive"
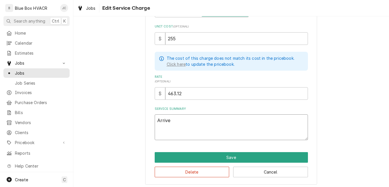
type textarea "x"
type textarea "Arriv"
type textarea "x"
type textarea "Arri"
type textarea "x"
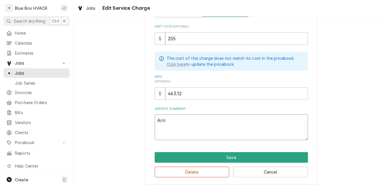
type textarea "Arr"
type textarea "x"
type textarea "Ar"
type textarea "x"
type textarea "A"
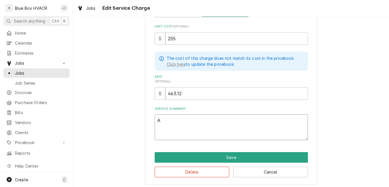
type textarea "x"
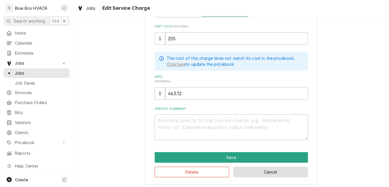
click at [246, 175] on button "Cancel" at bounding box center [270, 172] width 75 height 11
type textarea "x"
